Goal: Task Accomplishment & Management: Manage account settings

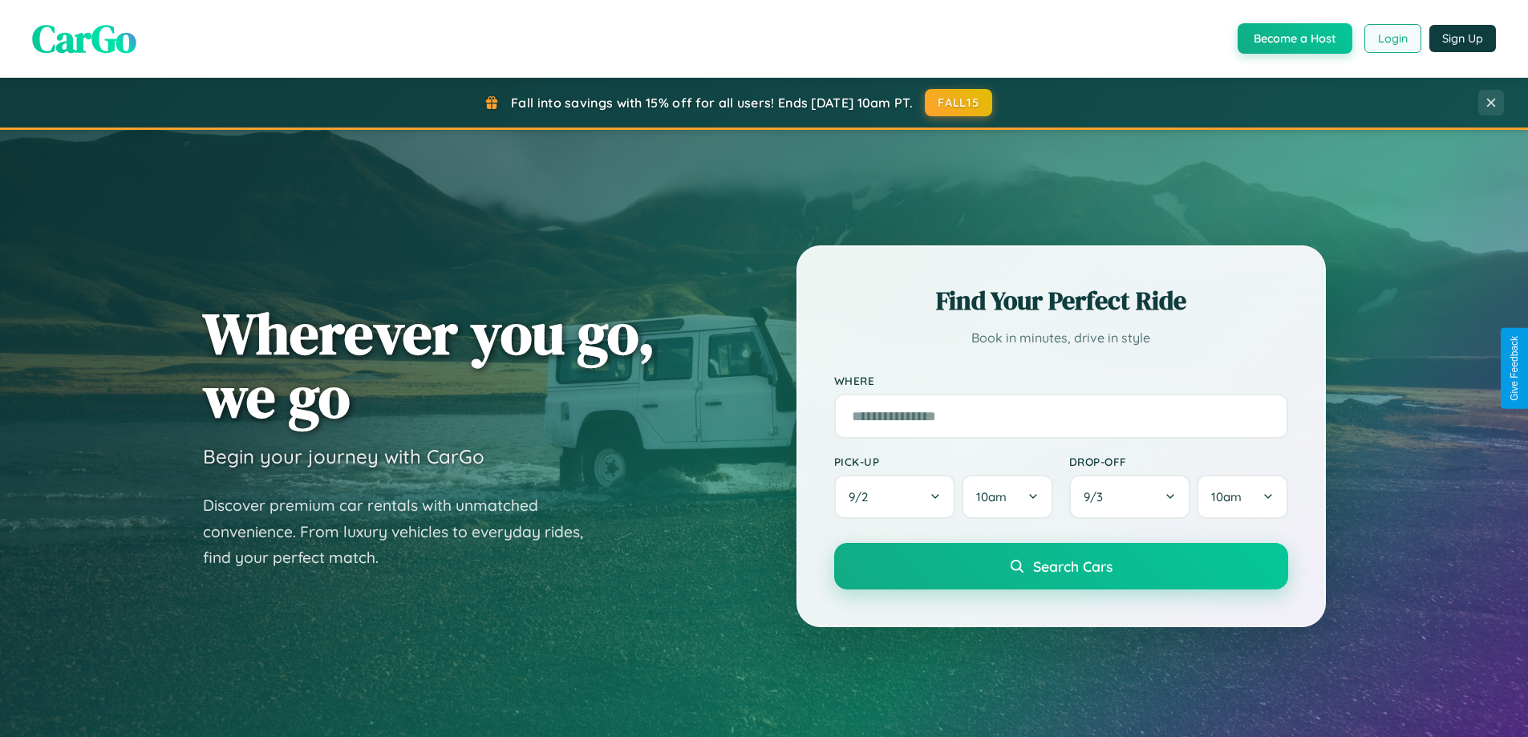
click at [1391, 38] on button "Login" at bounding box center [1392, 38] width 57 height 29
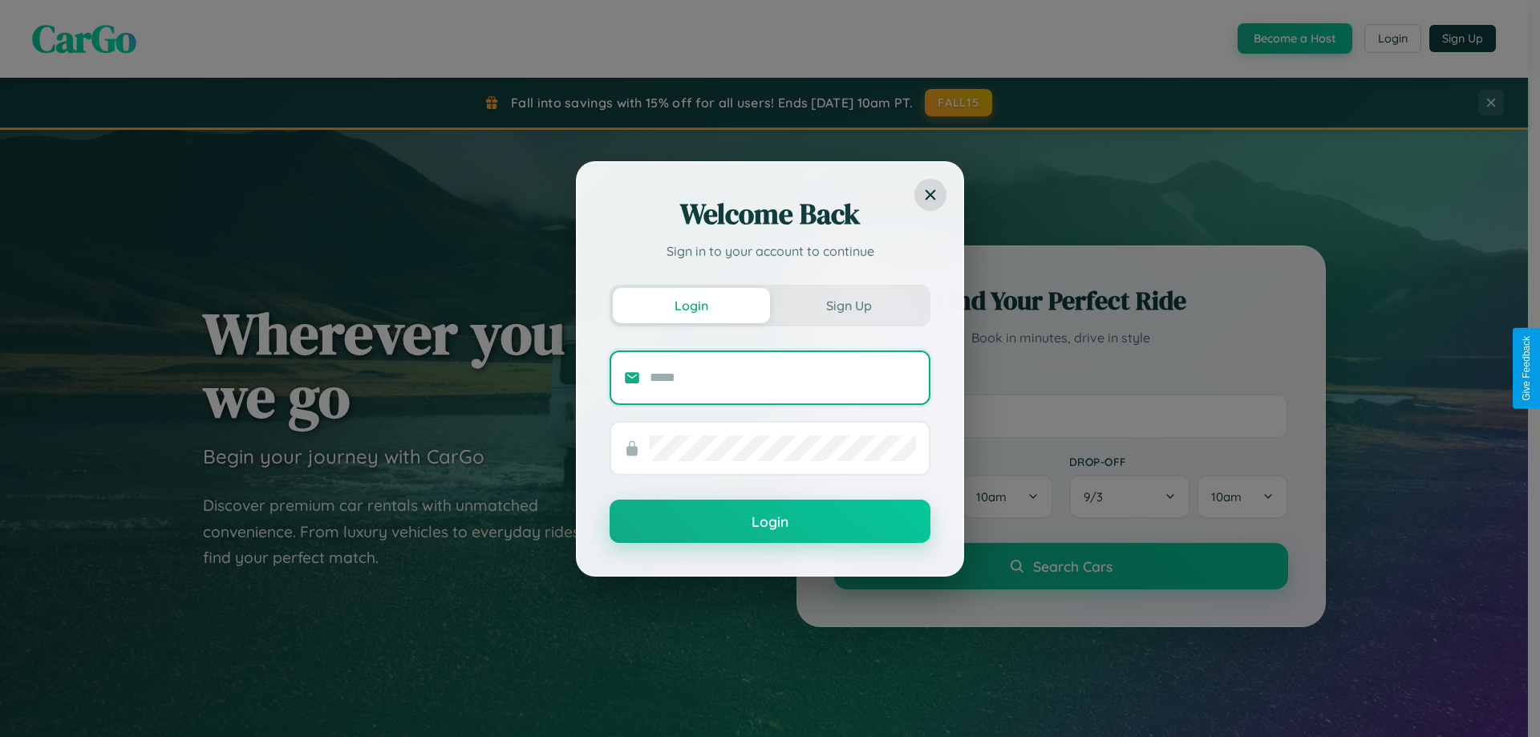
click at [783, 377] on input "text" at bounding box center [783, 378] width 266 height 26
type input "**********"
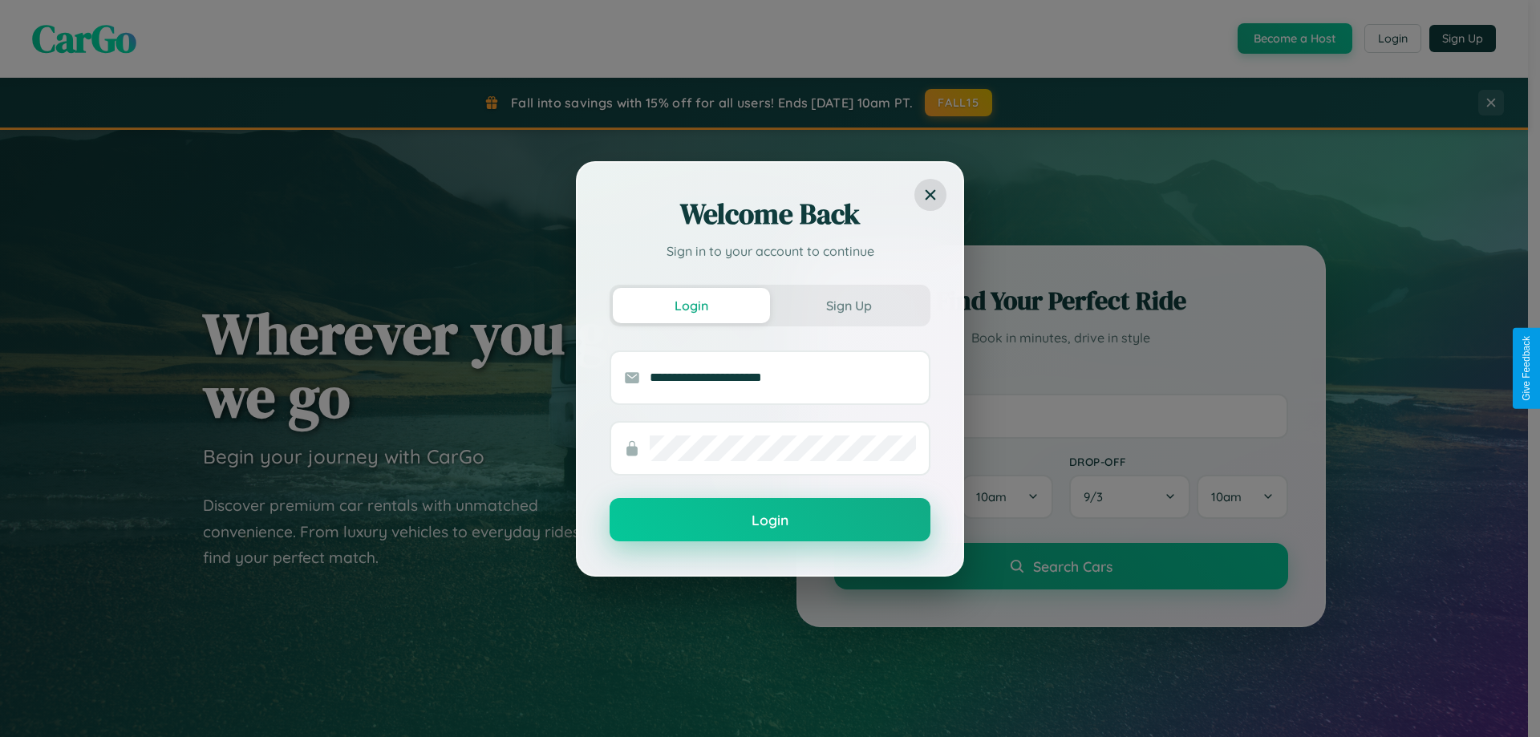
click at [770, 520] on button "Login" at bounding box center [770, 519] width 321 height 43
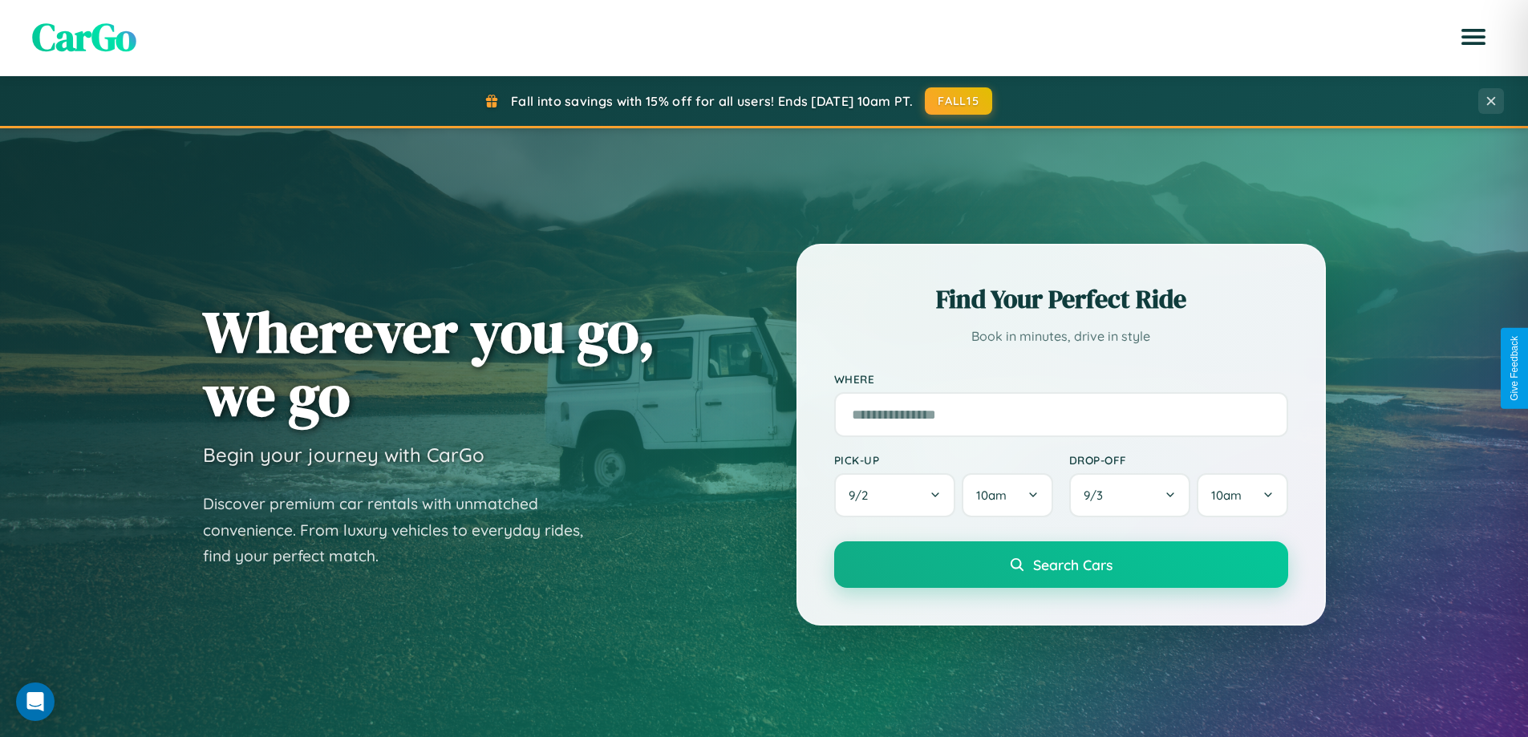
scroll to position [1412, 0]
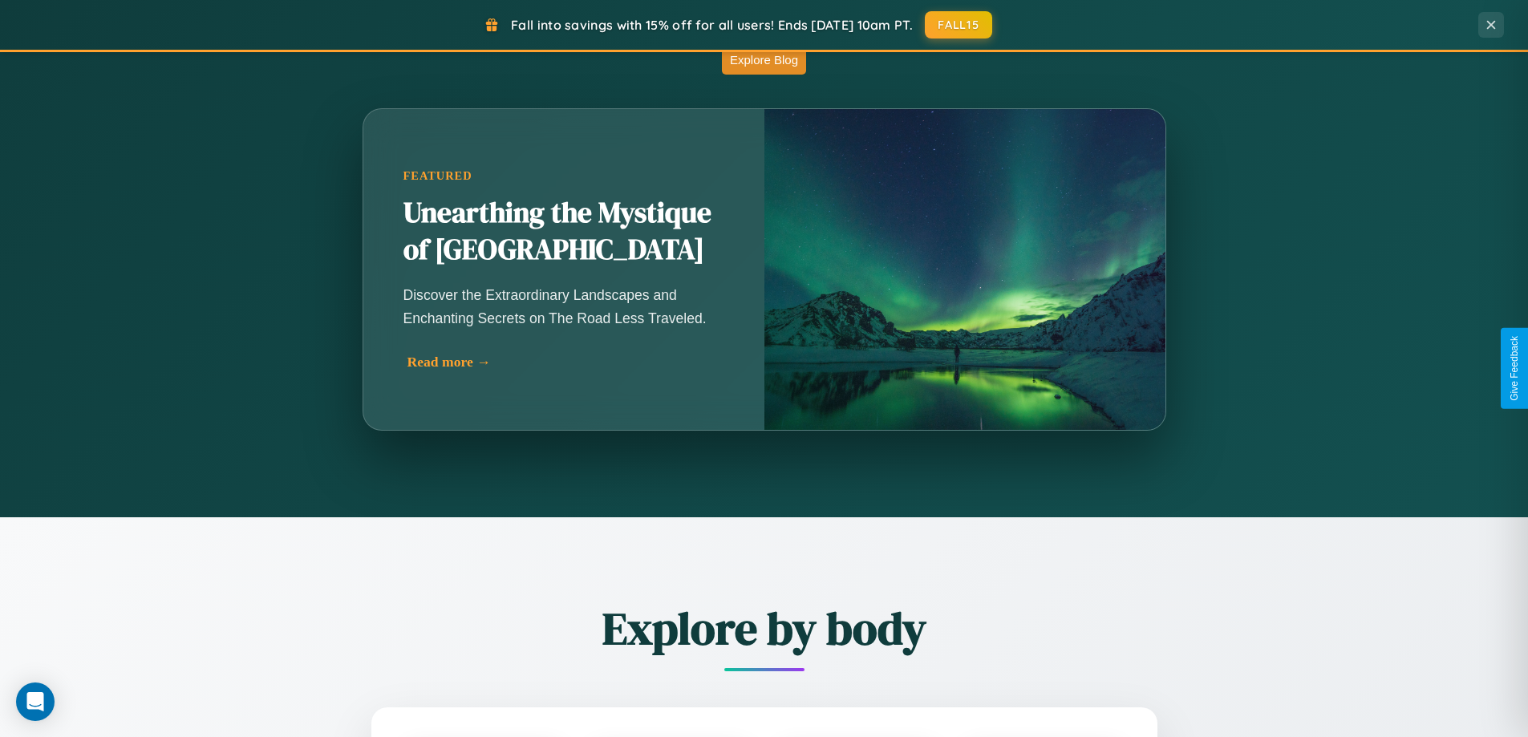
click at [566, 363] on div "Read more →" at bounding box center [567, 362] width 321 height 17
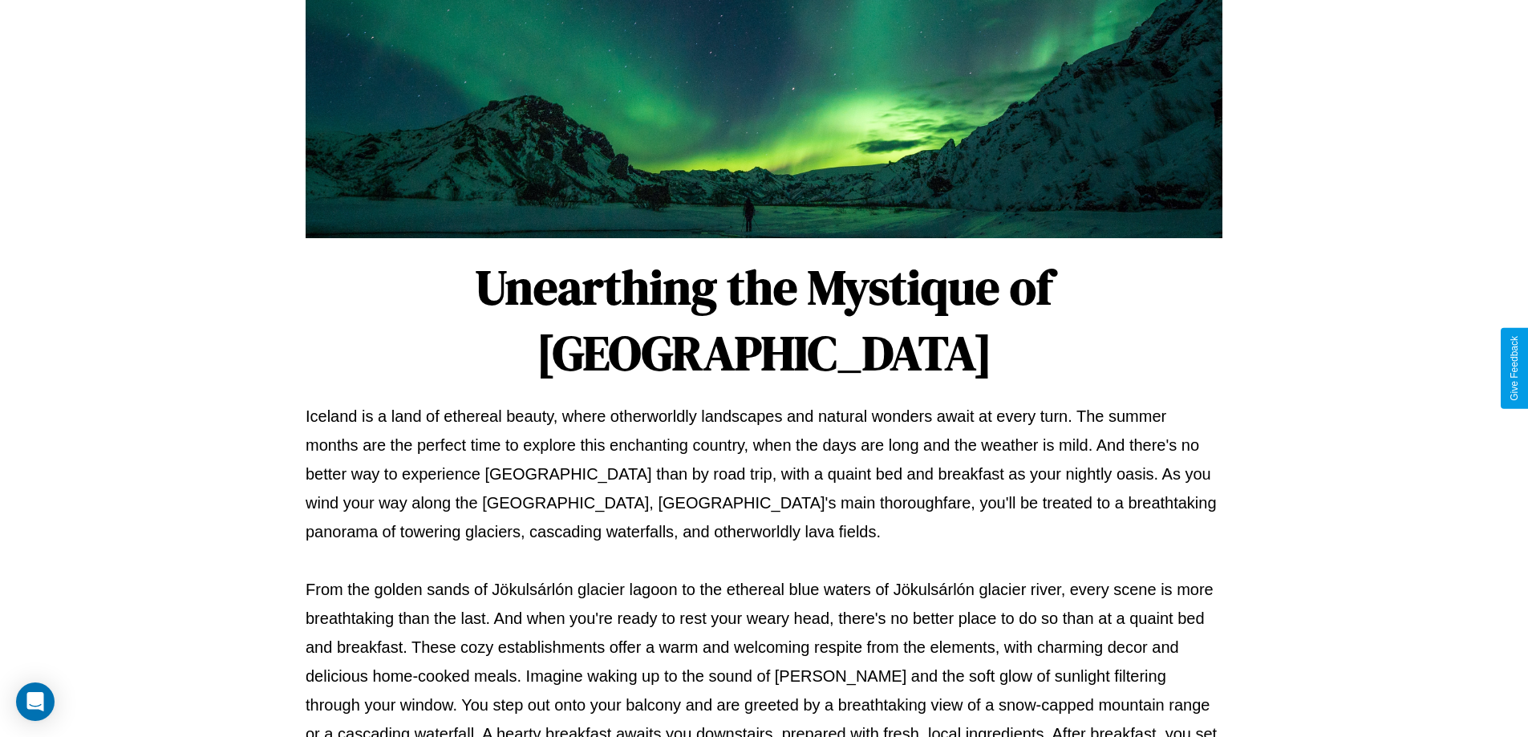
scroll to position [519, 0]
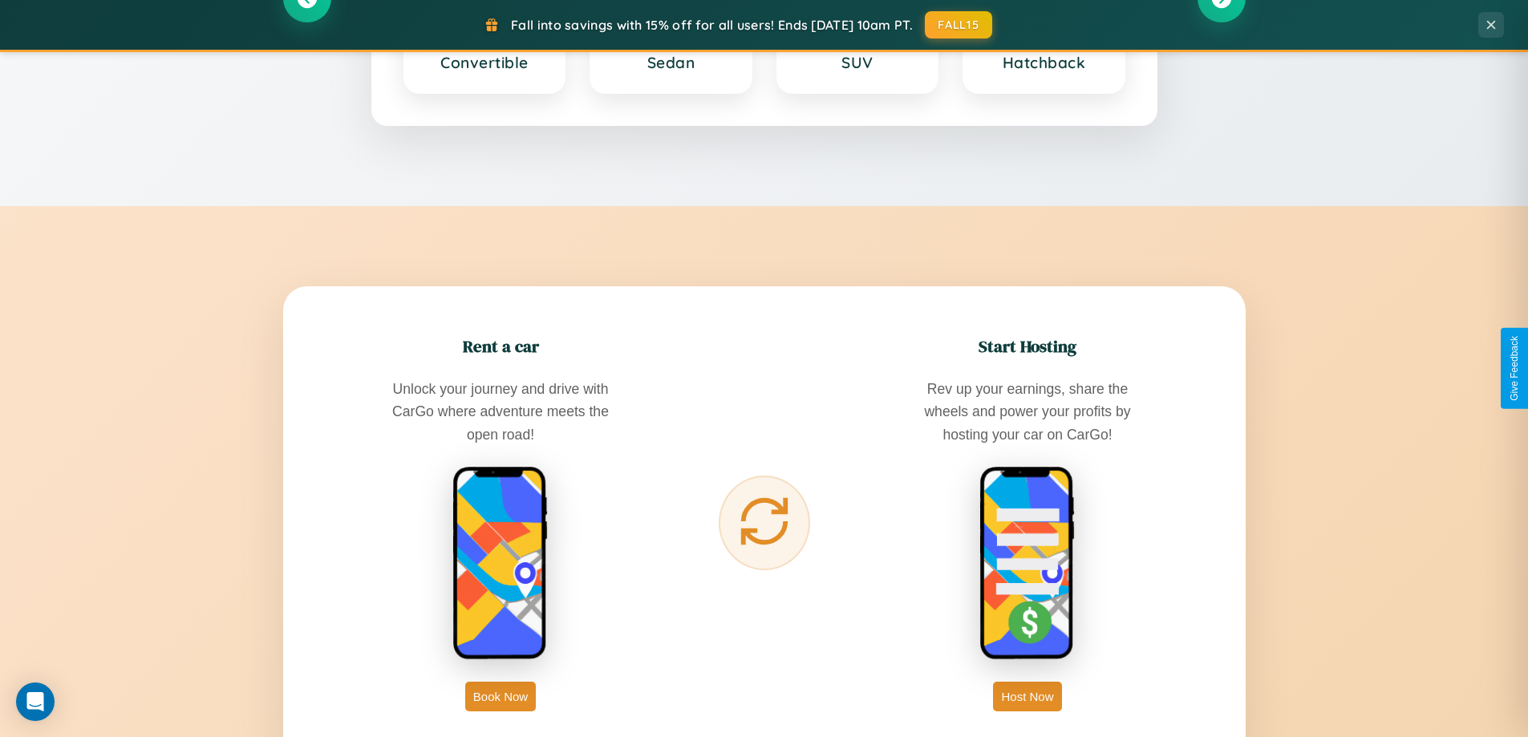
scroll to position [3086, 0]
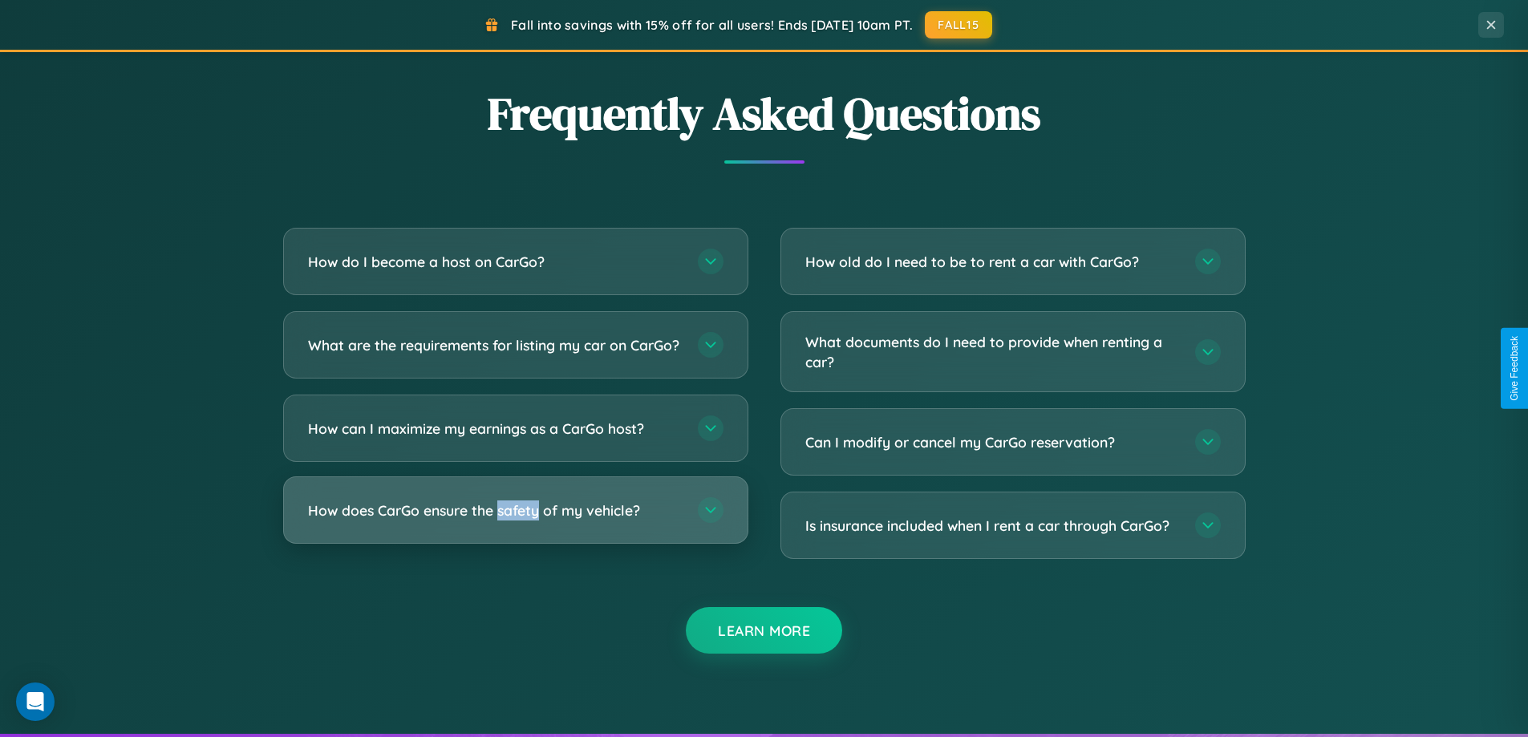
click at [515, 520] on h3 "How does CarGo ensure the safety of my vehicle?" at bounding box center [495, 510] width 374 height 20
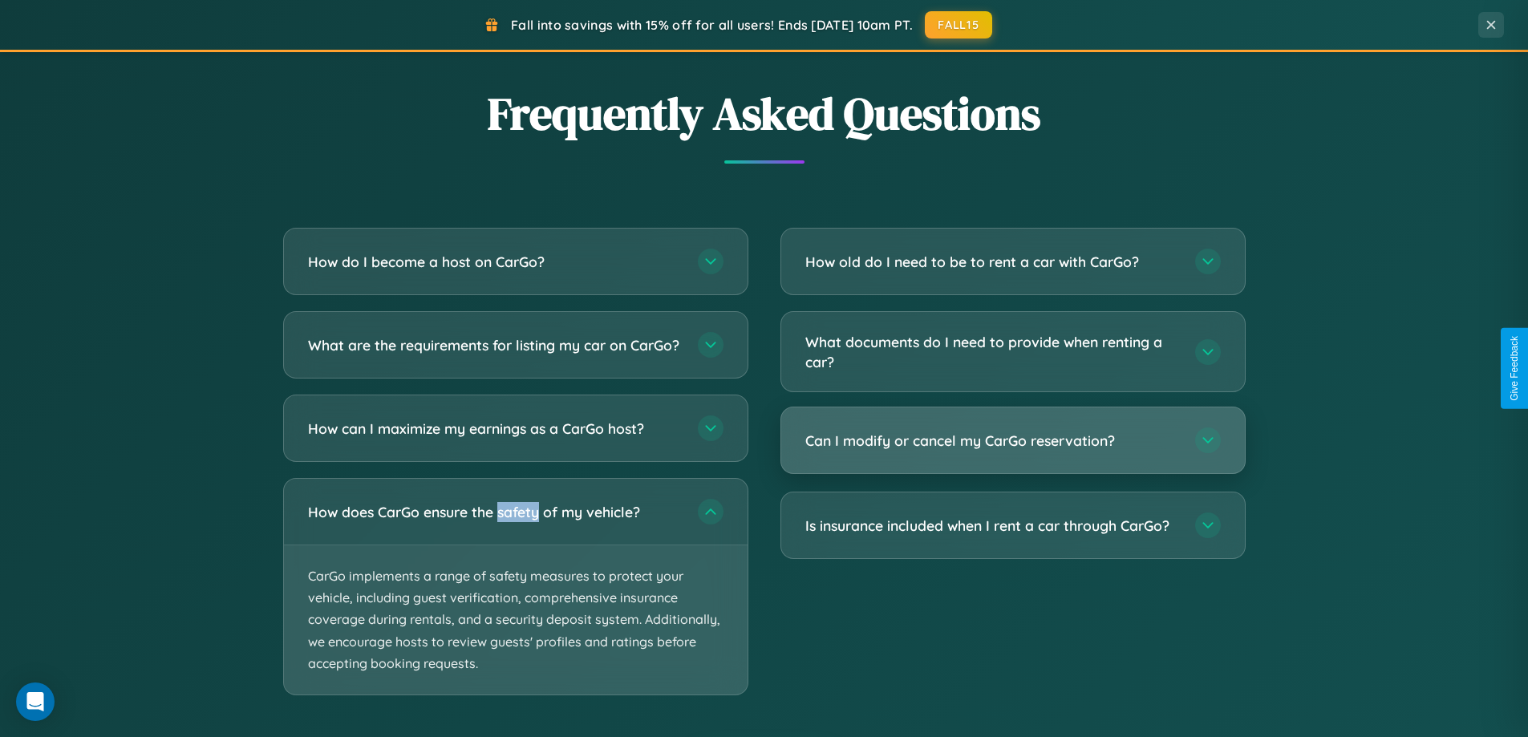
click at [1012, 442] on h3 "Can I modify or cancel my CarGo reservation?" at bounding box center [992, 441] width 374 height 20
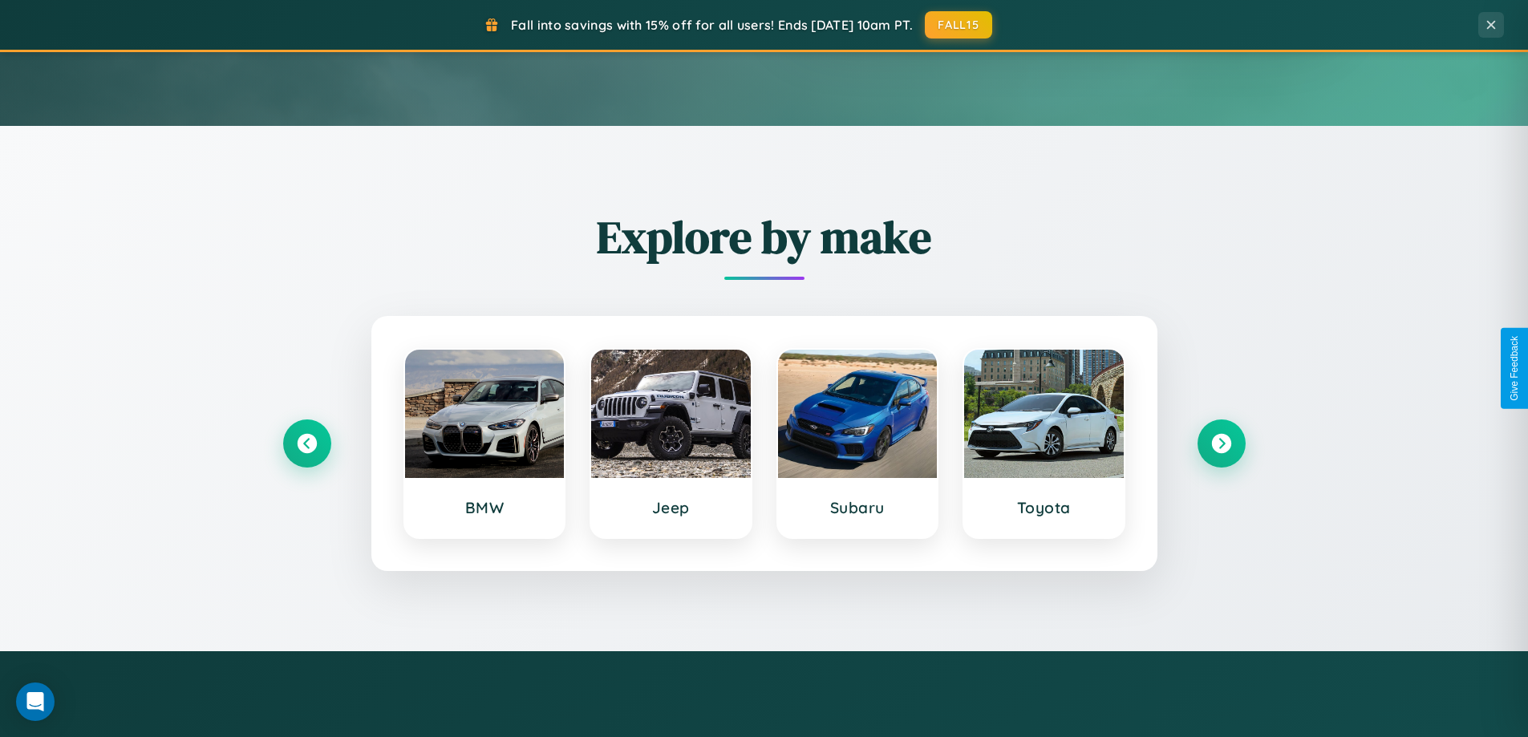
scroll to position [0, 0]
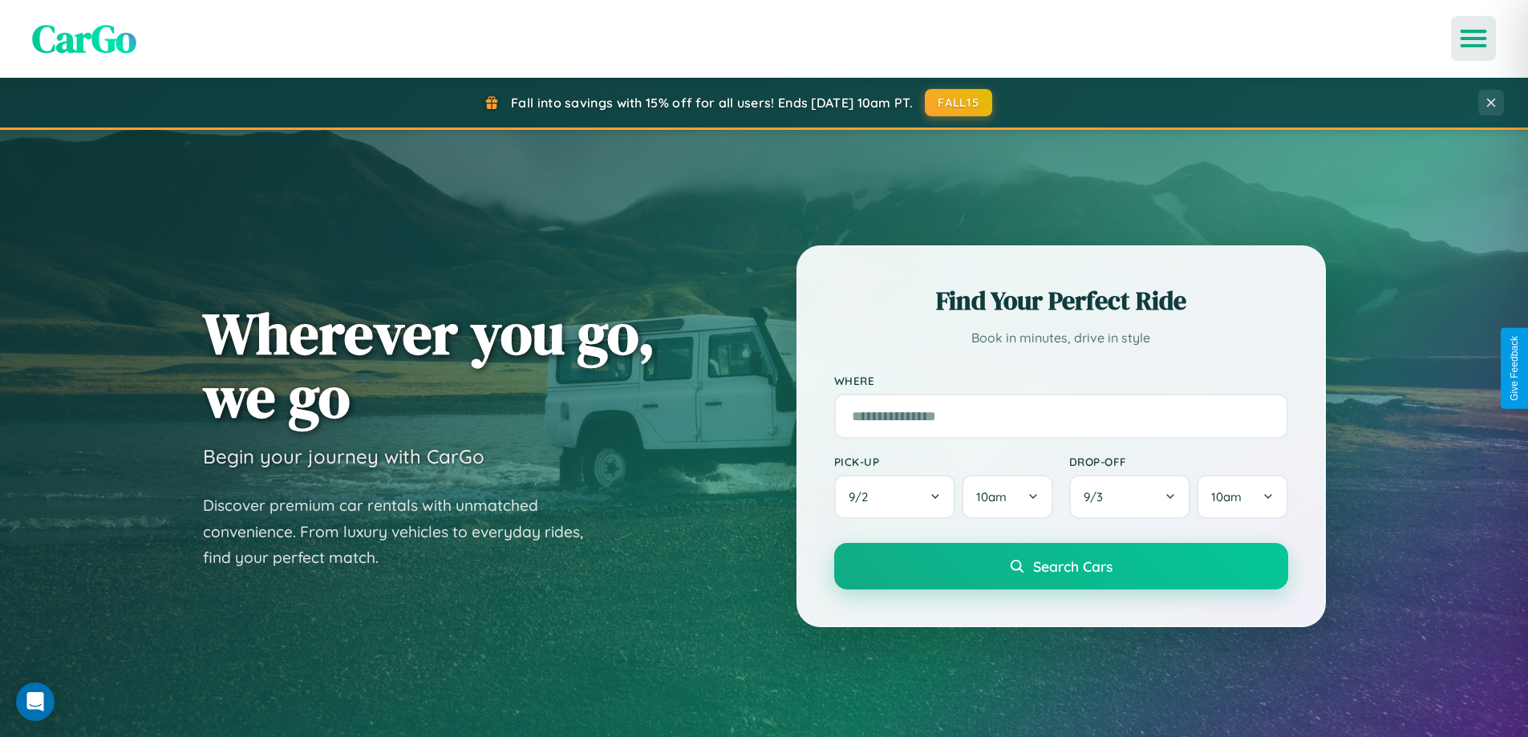
click at [1473, 38] on icon "Open menu" at bounding box center [1473, 38] width 23 height 14
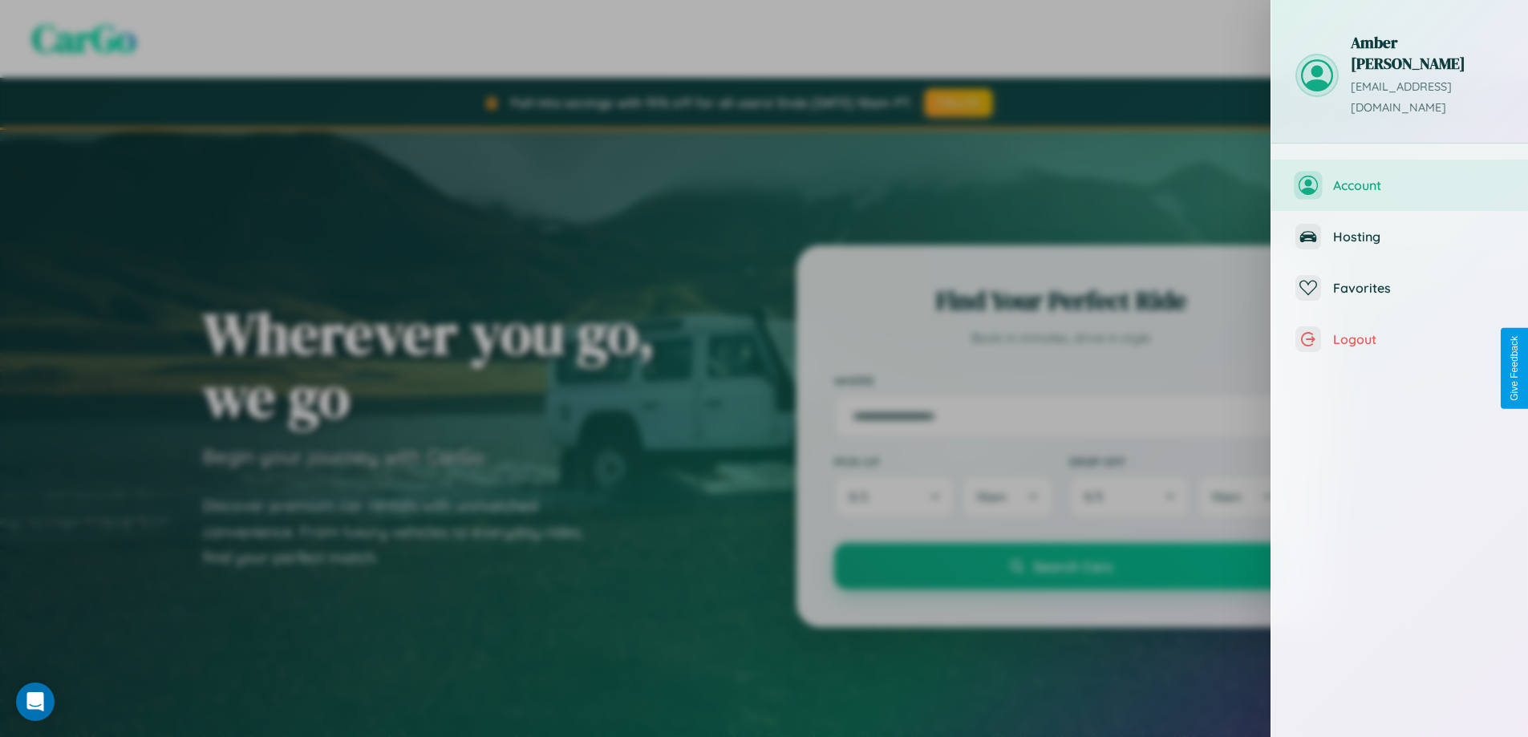
click at [1399, 177] on span "Account" at bounding box center [1418, 185] width 171 height 16
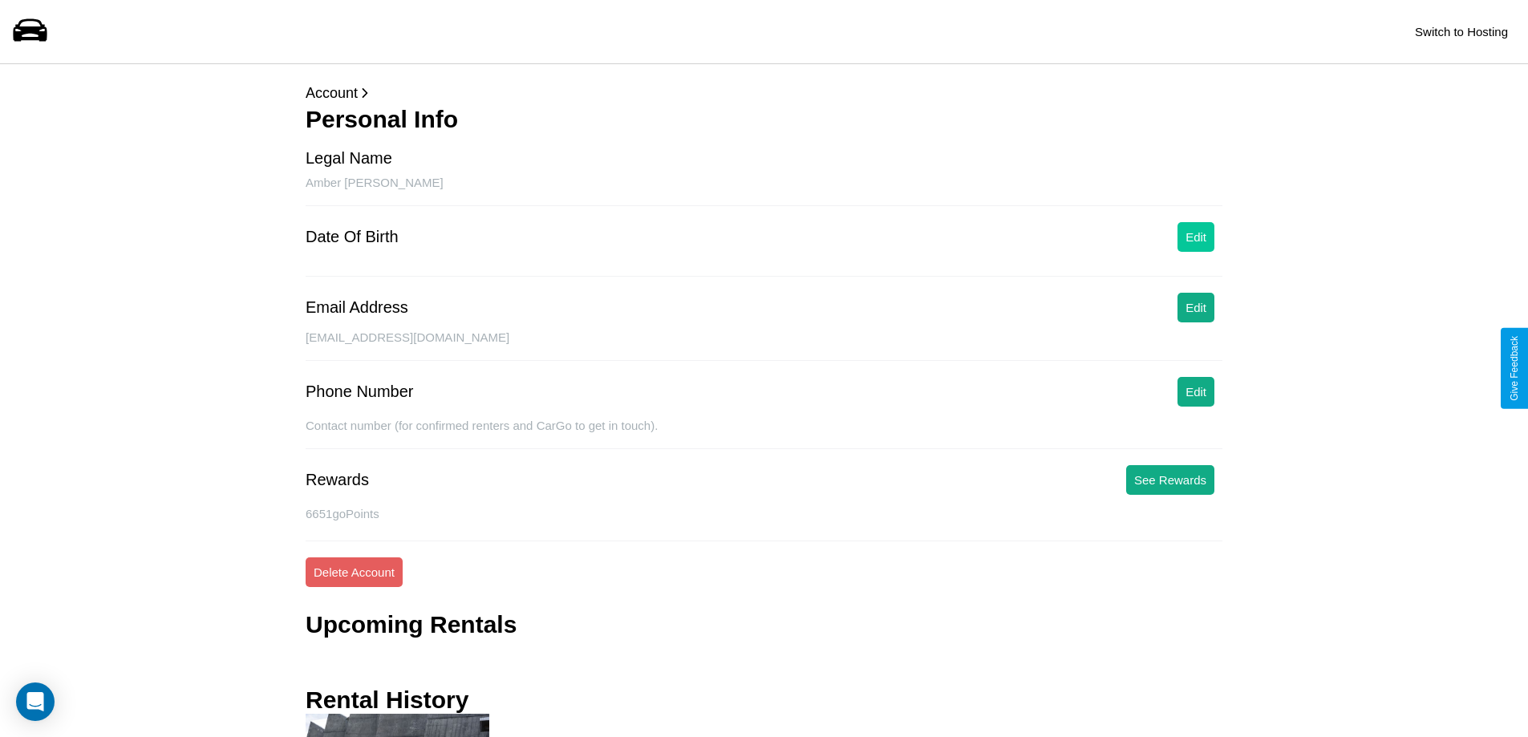
click at [1196, 237] on button "Edit" at bounding box center [1195, 237] width 37 height 30
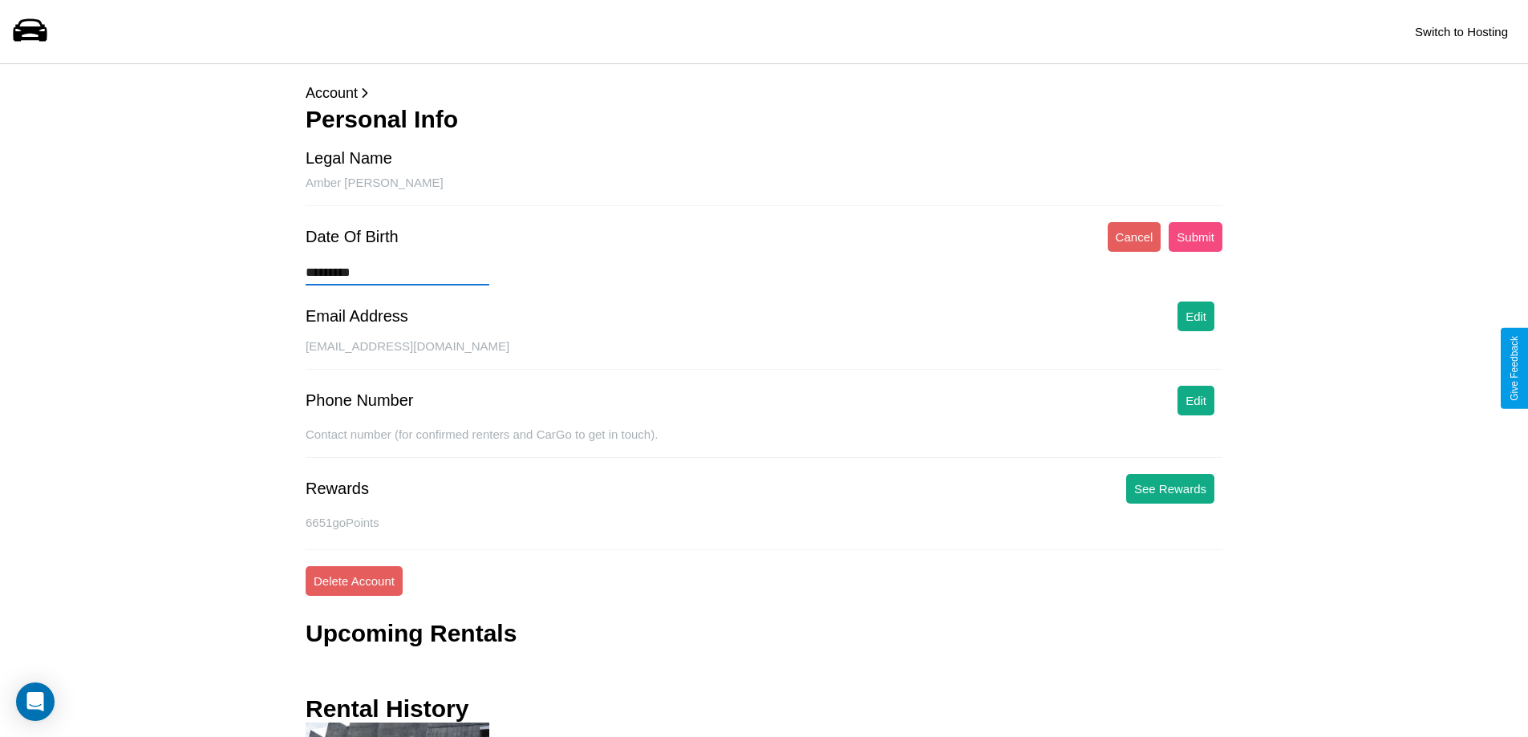
type input "*********"
click at [1195, 237] on button "Submit" at bounding box center [1195, 237] width 54 height 30
